Goal: Complete application form

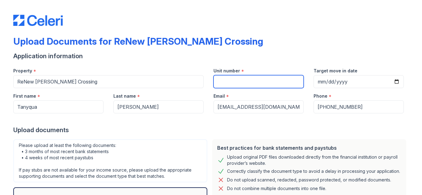
click at [217, 83] on input "Unit number" at bounding box center [258, 81] width 90 height 13
type input "N/A"
click at [240, 131] on div "Upload documents" at bounding box center [210, 130] width 395 height 9
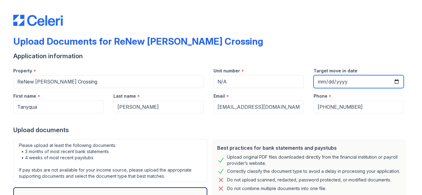
click at [396, 81] on input "Target move in date" at bounding box center [358, 81] width 90 height 13
type input "[DATE]"
click at [333, 129] on div "Upload documents" at bounding box center [210, 130] width 395 height 9
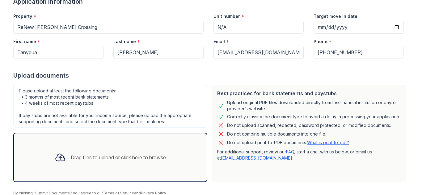
scroll to position [80, 0]
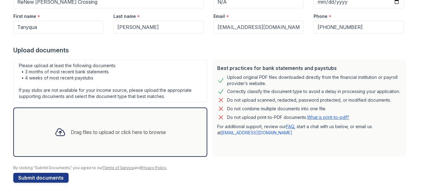
click at [55, 129] on icon at bounding box center [60, 132] width 11 height 11
click at [56, 130] on icon at bounding box center [60, 132] width 11 height 11
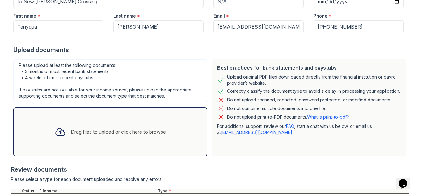
scroll to position [138, 0]
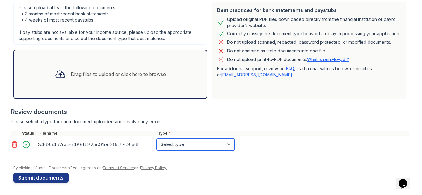
click at [229, 145] on select "Select type Paystub Bank Statement Offer Letter Tax Documents Benefit Award Let…" at bounding box center [196, 145] width 78 height 12
select select "offer_letter"
click at [157, 139] on select "Select type Paystub Bank Statement Offer Letter Tax Documents Benefit Award Let…" at bounding box center [196, 145] width 78 height 12
click at [114, 72] on div "Drag files to upload or click here to browse" at bounding box center [118, 74] width 95 height 7
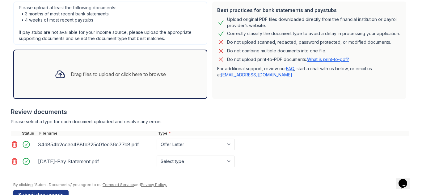
click at [110, 71] on div "Drag files to upload or click here to browse" at bounding box center [118, 74] width 95 height 7
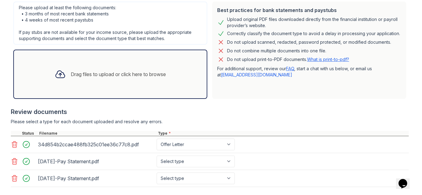
click at [79, 71] on div "Drag files to upload or click here to browse" at bounding box center [118, 74] width 95 height 7
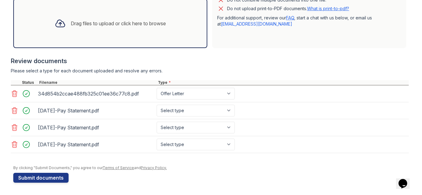
click at [130, 24] on div "Drag files to upload or click here to browse" at bounding box center [118, 23] width 95 height 7
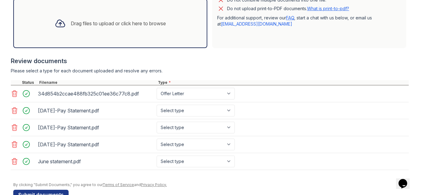
click at [126, 24] on div "Drag files to upload or click here to browse" at bounding box center [118, 23] width 95 height 7
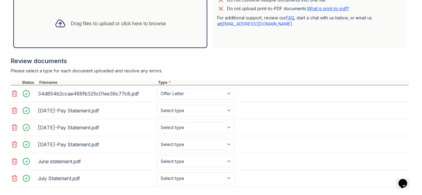
click at [126, 25] on div "Drag files to upload or click here to browse" at bounding box center [118, 23] width 95 height 7
click at [245, 62] on div "Review documents" at bounding box center [210, 61] width 398 height 9
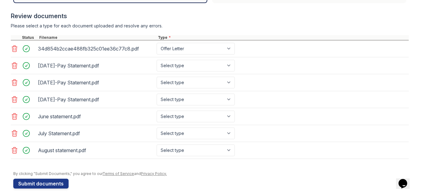
scroll to position [240, 0]
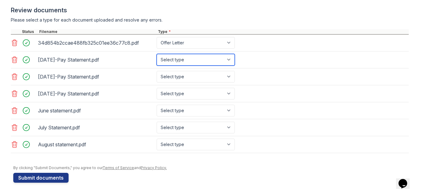
click at [211, 56] on select "Select type Paystub Bank Statement Offer Letter Tax Documents Benefit Award Let…" at bounding box center [196, 60] width 78 height 12
select select "paystub"
click at [157, 54] on select "Select type Paystub Bank Statement Offer Letter Tax Documents Benefit Award Let…" at bounding box center [196, 60] width 78 height 12
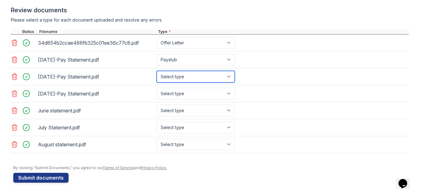
click at [191, 75] on select "Select type Paystub Bank Statement Offer Letter Tax Documents Benefit Award Let…" at bounding box center [196, 77] width 78 height 12
select select "paystub"
click at [157, 71] on select "Select type Paystub Bank Statement Offer Letter Tax Documents Benefit Award Let…" at bounding box center [196, 77] width 78 height 12
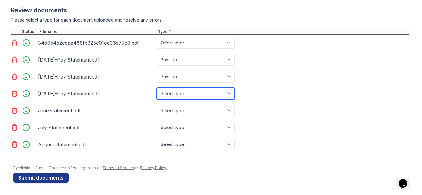
click at [182, 98] on select "Select type Paystub Bank Statement Offer Letter Tax Documents Benefit Award Let…" at bounding box center [196, 94] width 78 height 12
select select "paystub"
click at [157, 88] on select "Select type Paystub Bank Statement Offer Letter Tax Documents Benefit Award Let…" at bounding box center [196, 94] width 78 height 12
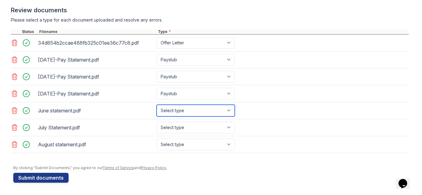
click at [178, 113] on select "Select type Paystub Bank Statement Offer Letter Tax Documents Benefit Award Let…" at bounding box center [196, 111] width 78 height 12
select select "bank_statement"
click at [157, 105] on select "Select type Paystub Bank Statement Offer Letter Tax Documents Benefit Award Let…" at bounding box center [196, 111] width 78 height 12
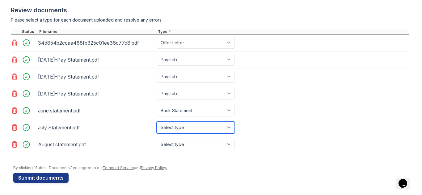
click at [170, 127] on select "Select type Paystub Bank Statement Offer Letter Tax Documents Benefit Award Let…" at bounding box center [196, 128] width 78 height 12
select select "bank_statement"
click at [157, 122] on select "Select type Paystub Bank Statement Offer Letter Tax Documents Benefit Award Let…" at bounding box center [196, 128] width 78 height 12
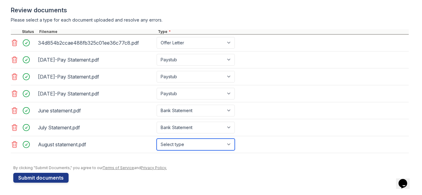
click at [170, 141] on select "Select type Paystub Bank Statement Offer Letter Tax Documents Benefit Award Let…" at bounding box center [196, 145] width 78 height 12
select select "bank_statement"
click at [157, 139] on select "Select type Paystub Bank Statement Offer Letter Tax Documents Benefit Award Let…" at bounding box center [196, 145] width 78 height 12
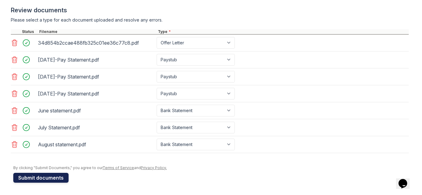
click at [37, 180] on button "Submit documents" at bounding box center [40, 178] width 55 height 10
